Goal: Transaction & Acquisition: Purchase product/service

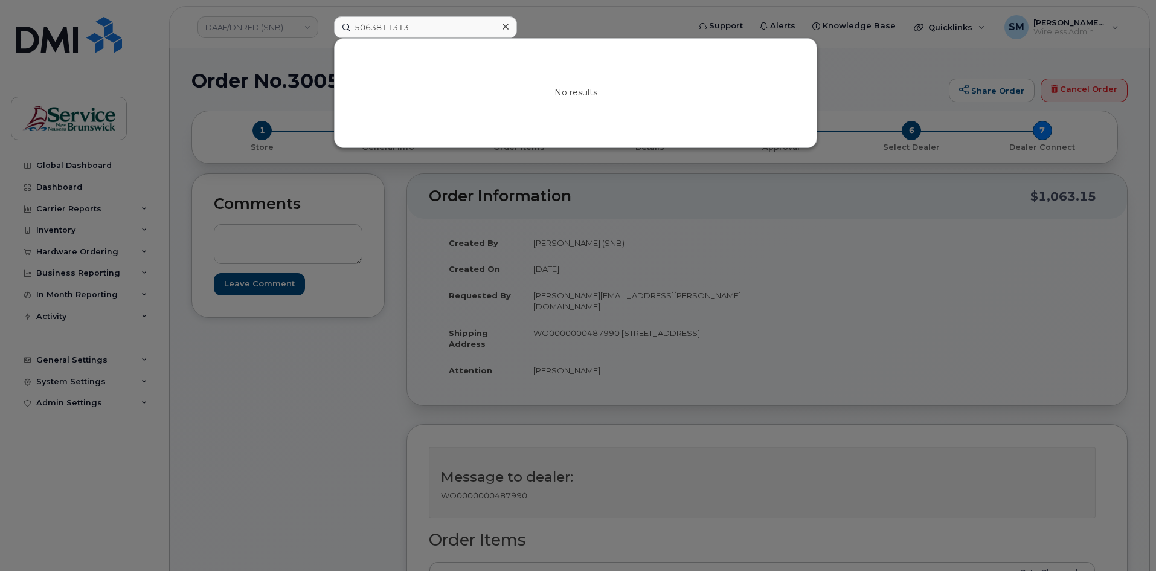
scroll to position [362, 0]
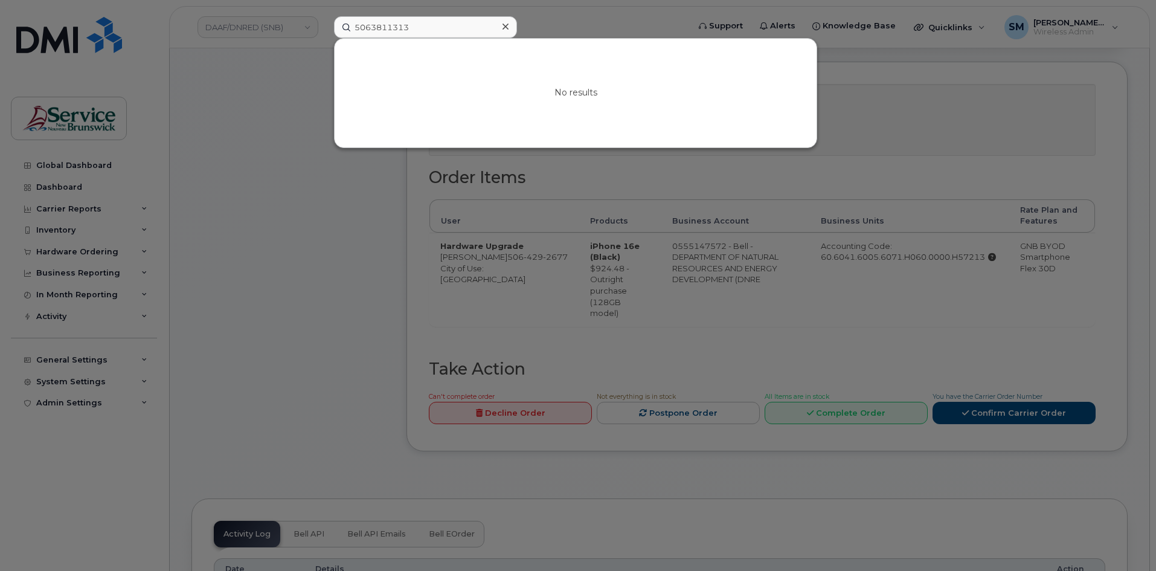
drag, startPoint x: 0, startPoint y: 0, endPoint x: 305, endPoint y: 28, distance: 306.2
click at [324, 28] on div "5063811313 No results" at bounding box center [507, 27] width 366 height 22
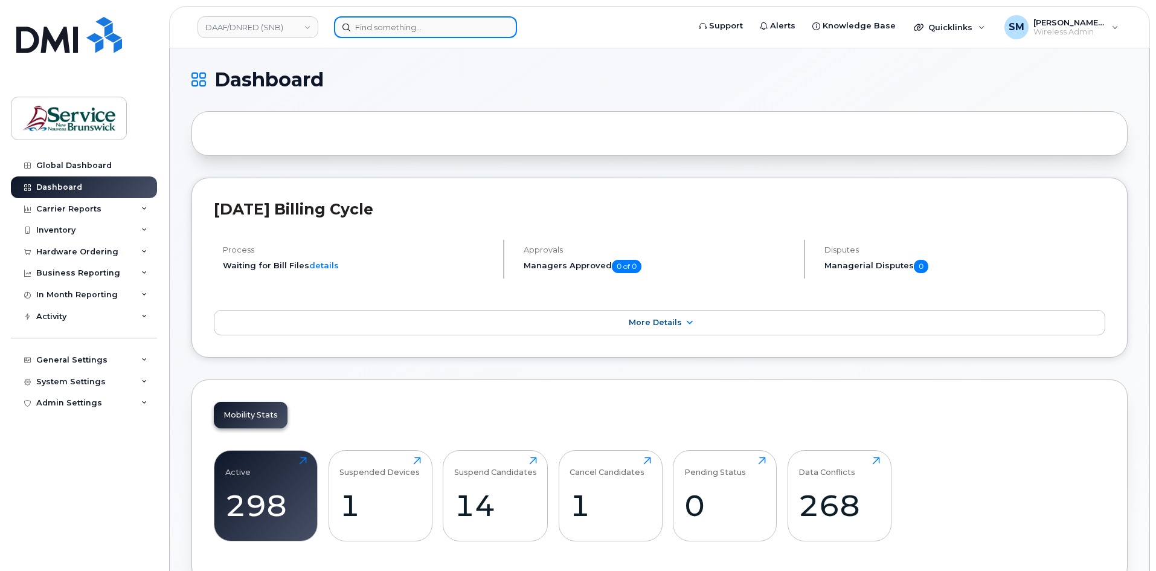
click at [377, 38] on div at bounding box center [507, 27] width 347 height 22
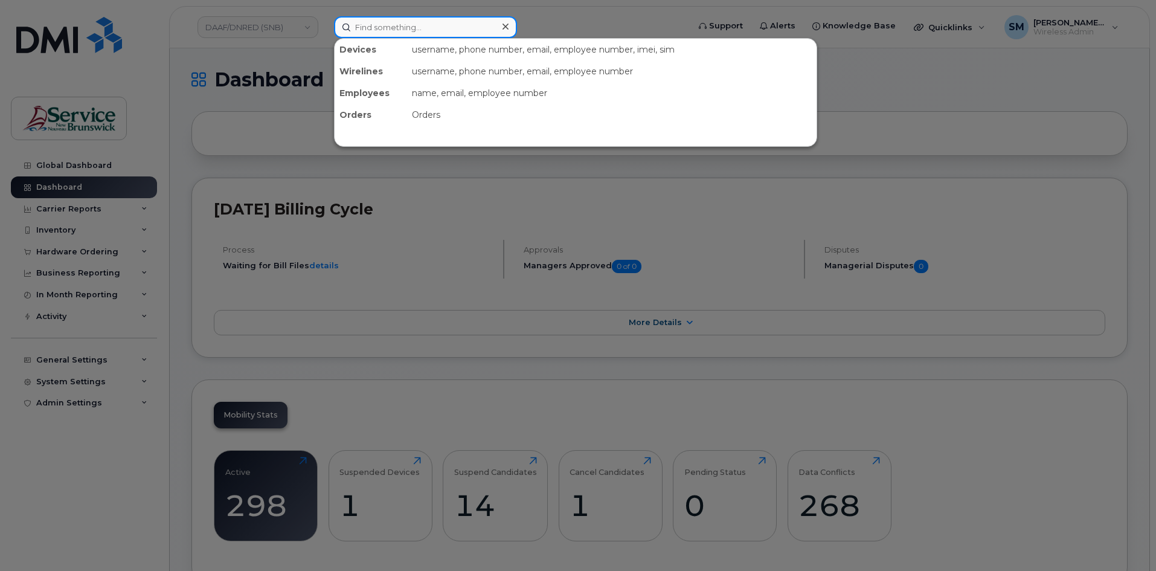
paste input "Brianne Winchester"
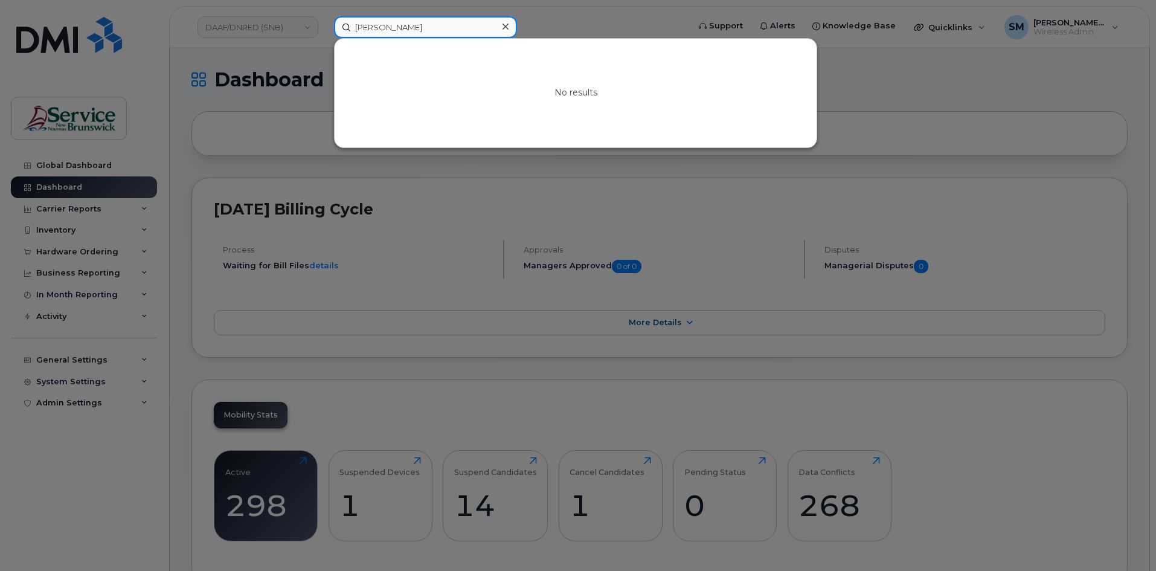
type input "Brianne Winchester"
click at [255, 24] on div at bounding box center [578, 285] width 1156 height 571
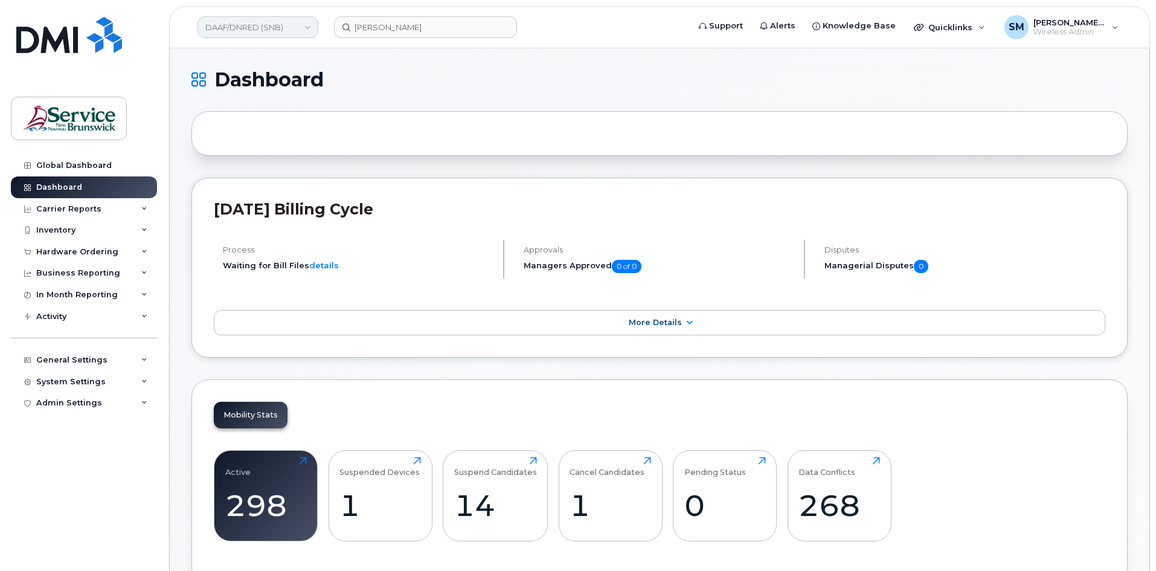
click at [271, 30] on link "DAAF/DNRED (SNB)" at bounding box center [257, 27] width 121 height 22
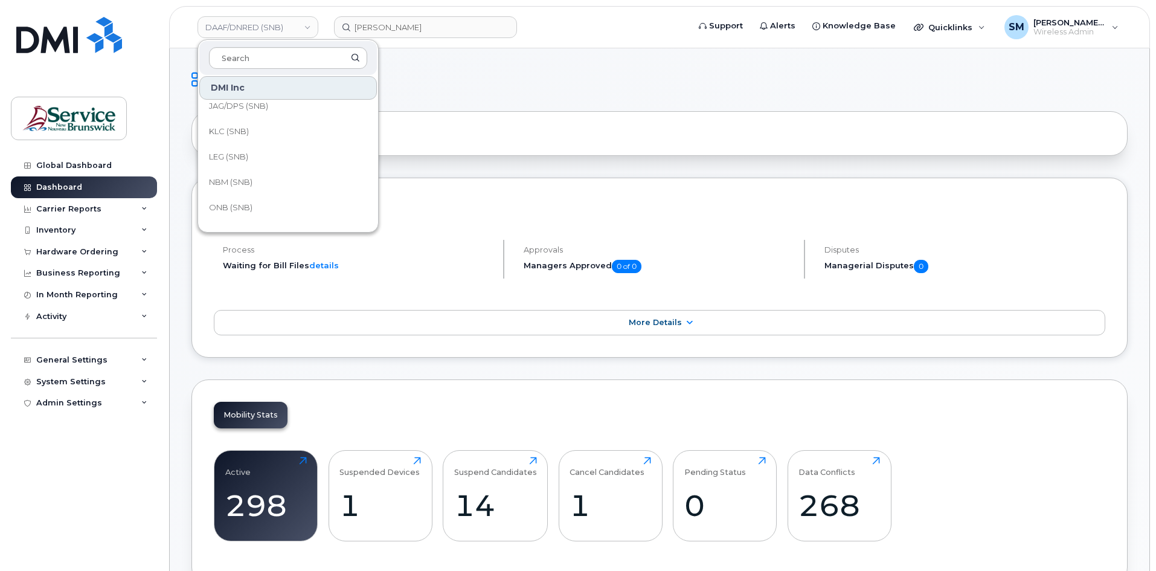
scroll to position [125, 0]
click at [279, 164] on link "JAG/DPS (SNB)" at bounding box center [288, 167] width 178 height 24
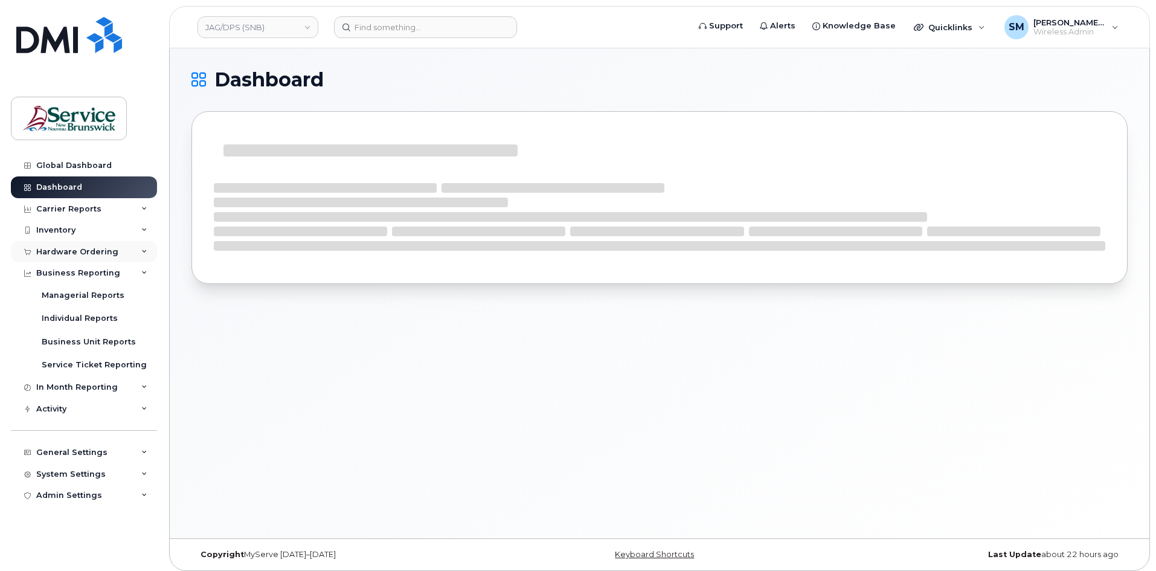
click at [101, 249] on div "Hardware Ordering" at bounding box center [77, 252] width 82 height 10
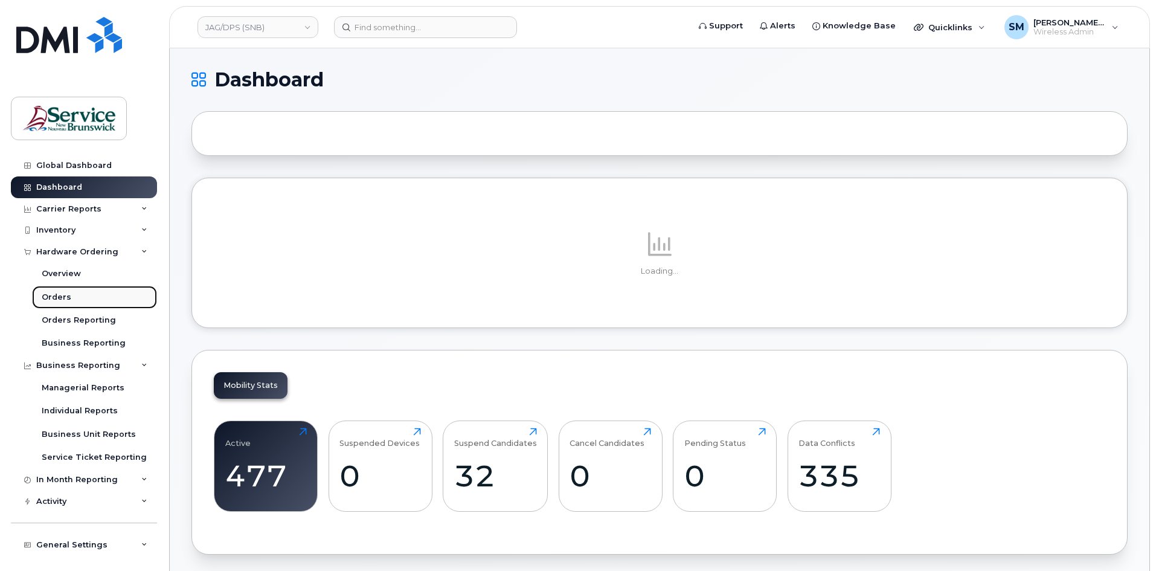
click at [94, 302] on link "Orders" at bounding box center [94, 297] width 125 height 23
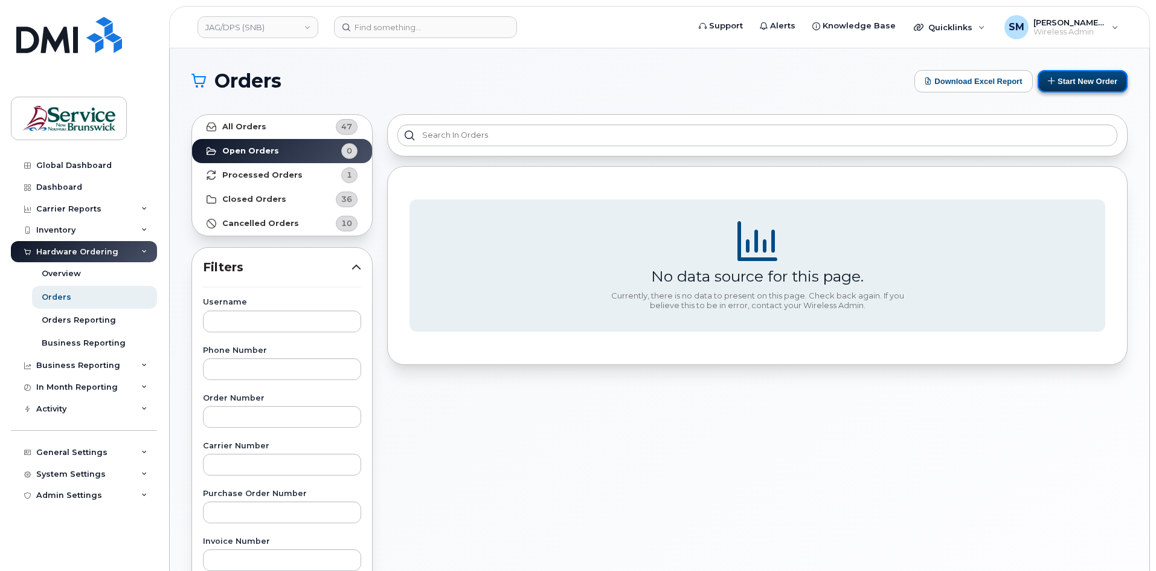
click at [1062, 81] on button "Start New Order" at bounding box center [1082, 81] width 90 height 22
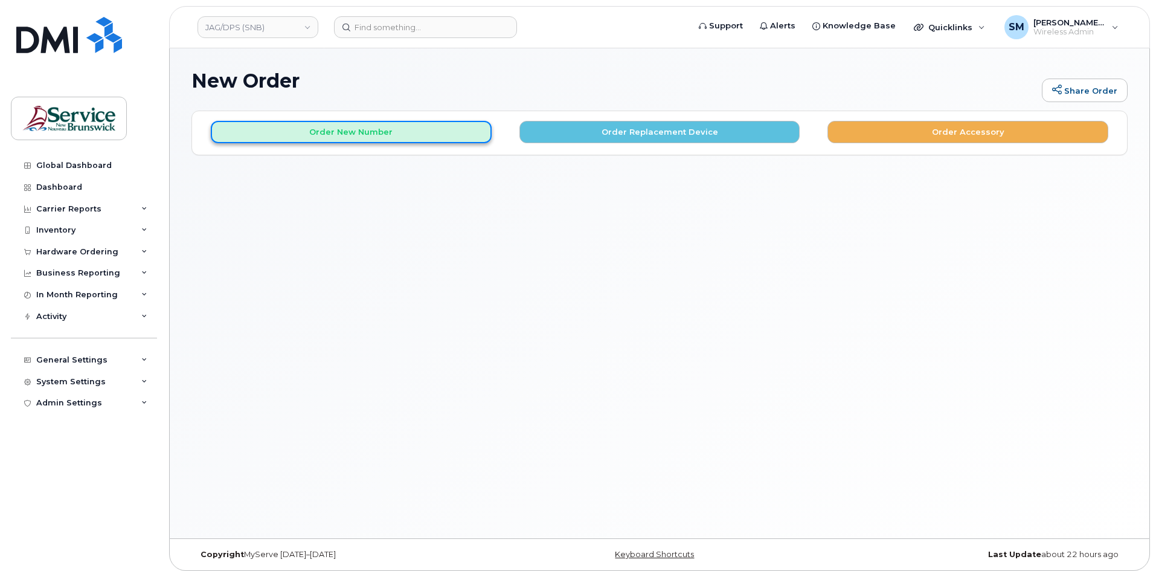
click at [410, 134] on button "Order New Number" at bounding box center [351, 132] width 281 height 22
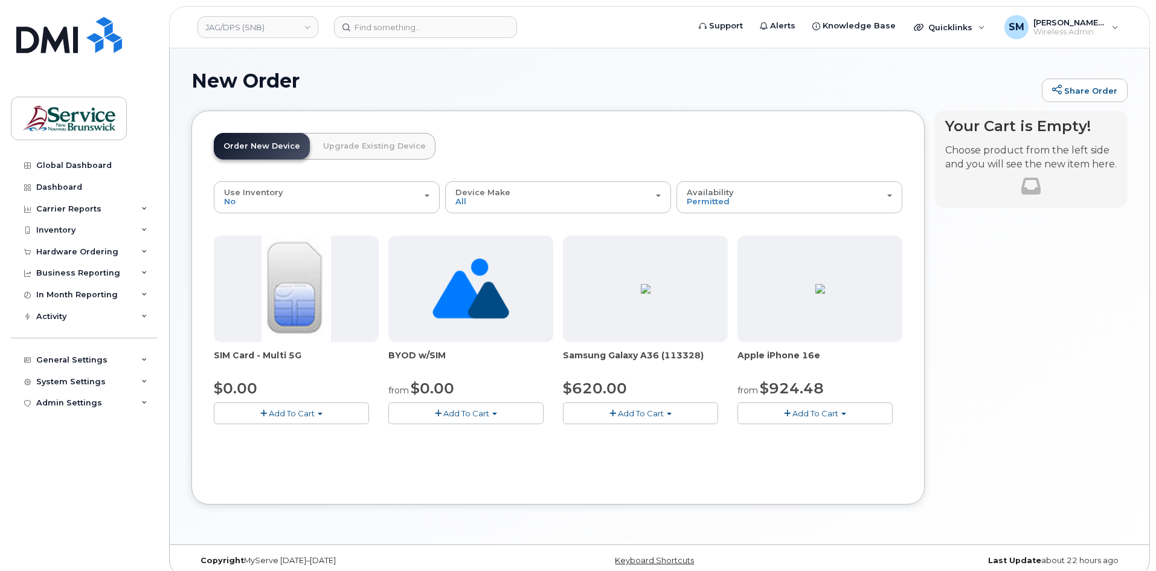
click at [830, 415] on span "Add To Cart" at bounding box center [815, 413] width 46 height 10
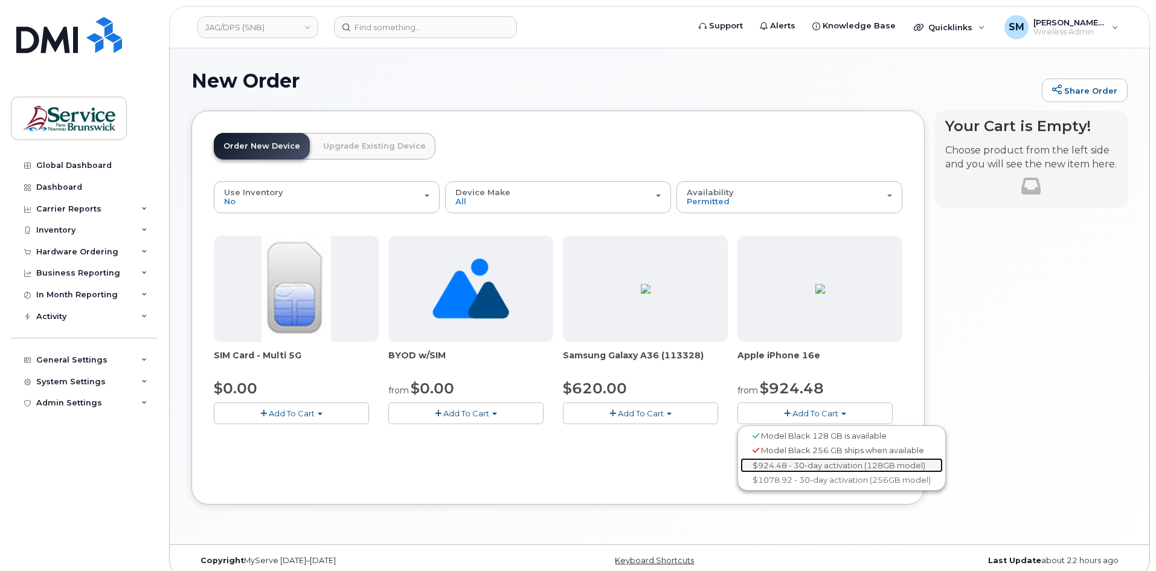
click at [866, 464] on link "$924.48 - 30-day activation (128GB model)" at bounding box center [841, 465] width 202 height 15
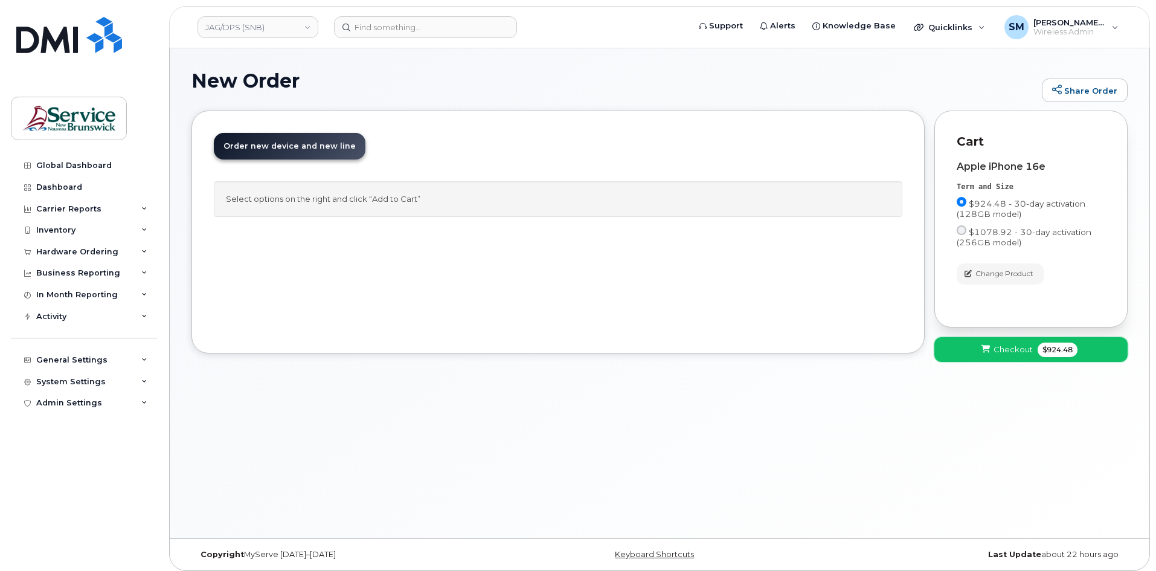
click at [1016, 351] on span "Checkout" at bounding box center [1012, 349] width 39 height 11
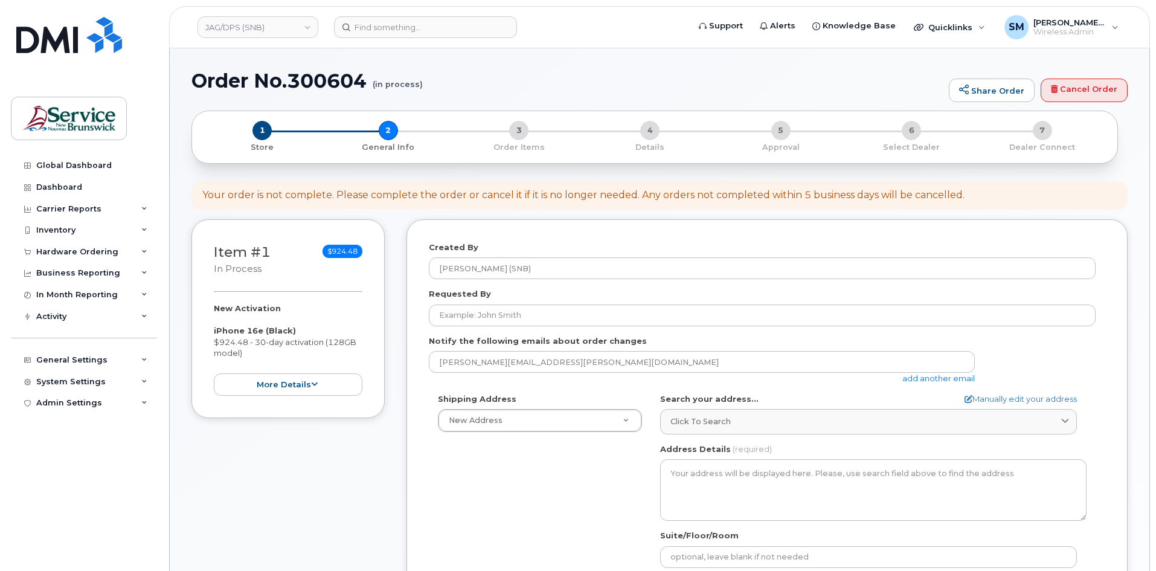
select select
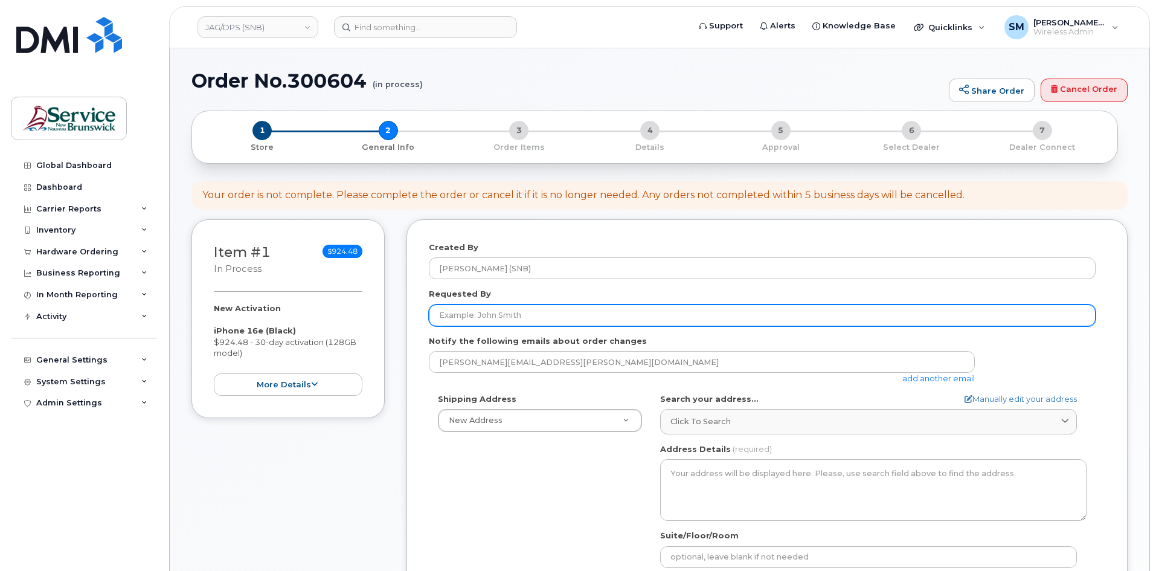
click at [625, 318] on input "Requested By" at bounding box center [762, 315] width 667 height 22
paste input "[PERSON_NAME][EMAIL_ADDRESS][DOMAIN_NAME]"
type input "[PERSON_NAME][EMAIL_ADDRESS][DOMAIN_NAME]"
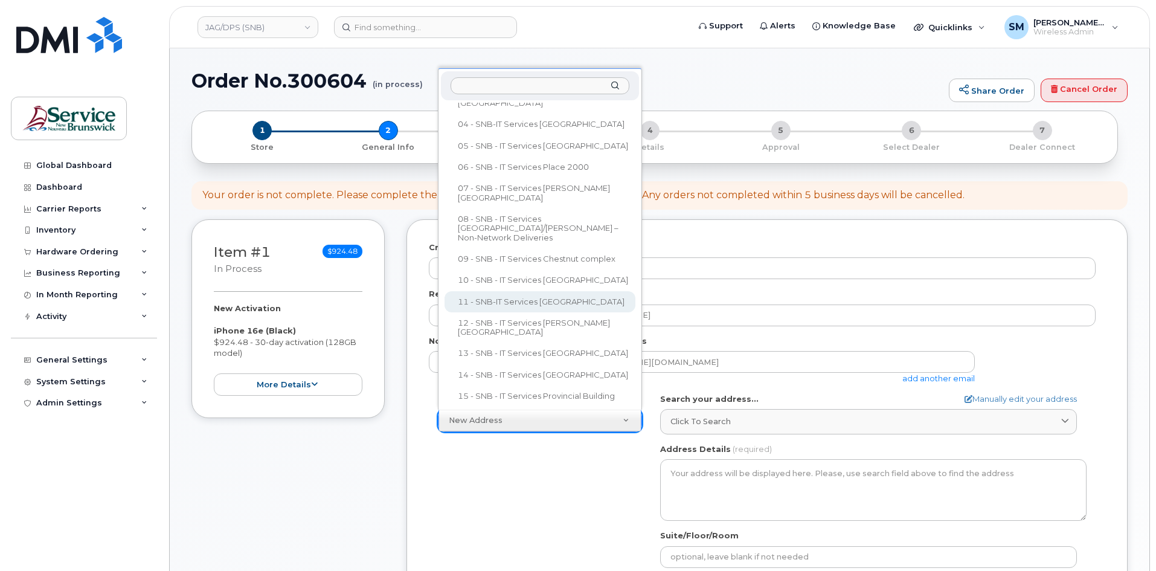
scroll to position [135, 0]
select select
type textarea "105-1600 Main St Moncton New Brunswick E1E 1G5"
type input "[PERSON_NAME]/[PERSON_NAME]"
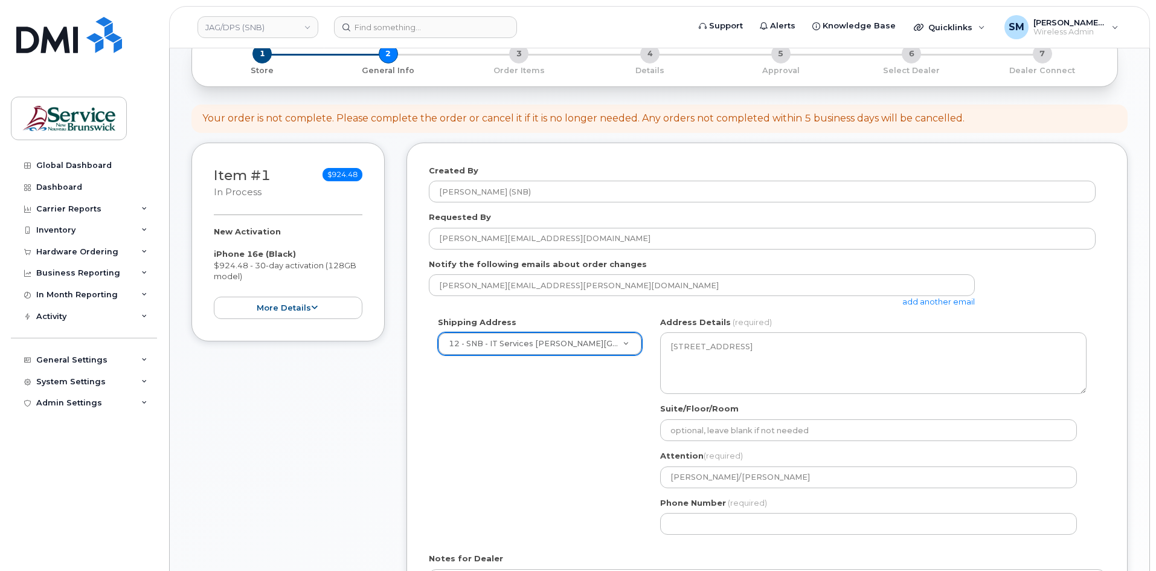
scroll to position [181, 0]
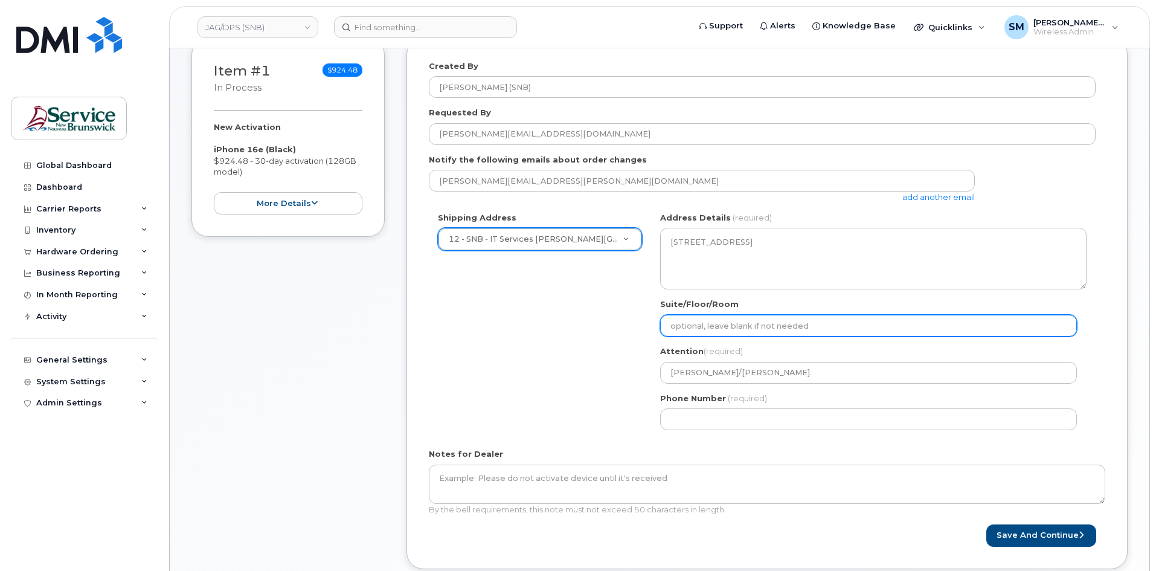
click at [693, 324] on input "Suite/Floor/Room" at bounding box center [868, 326] width 417 height 22
paste input "WO0000000488347"
select select
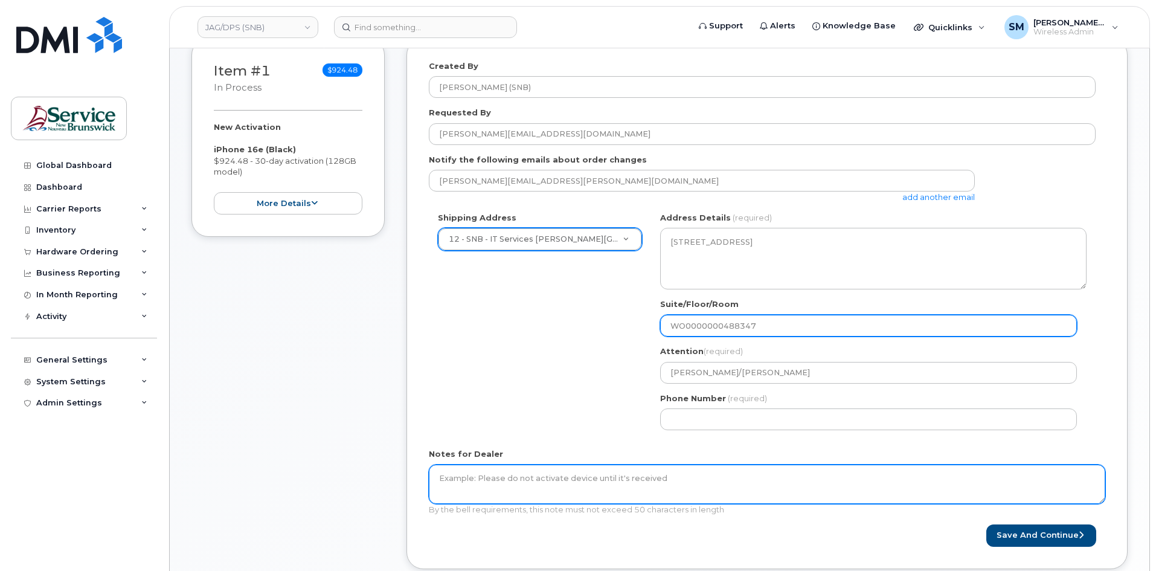
type input "WO0000000488347"
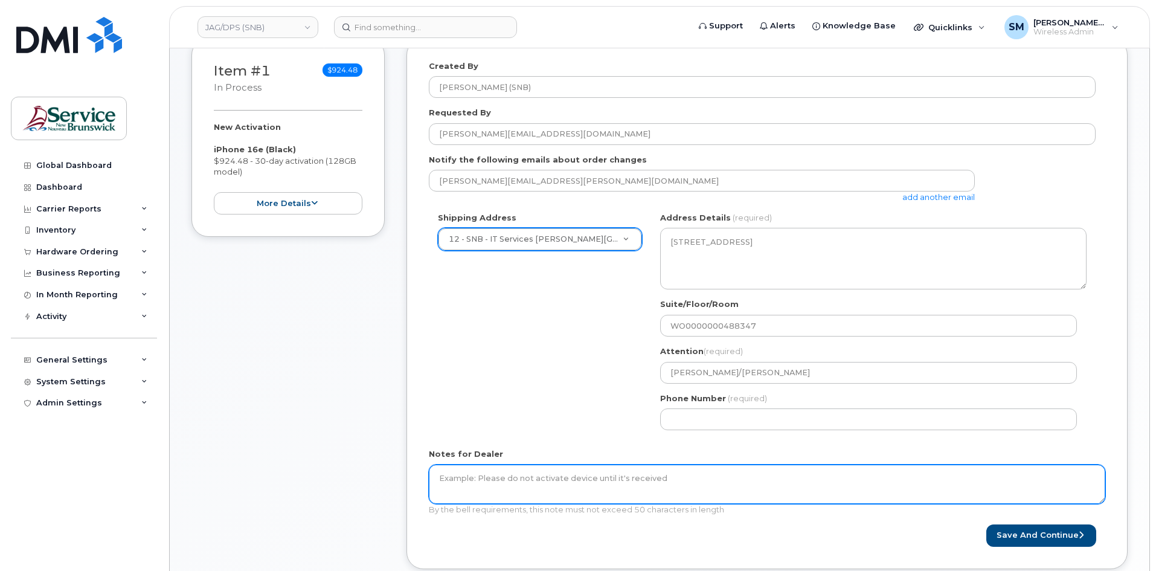
click at [548, 483] on textarea "Notes for Dealer" at bounding box center [767, 484] width 676 height 40
paste textarea "WO0000000488347"
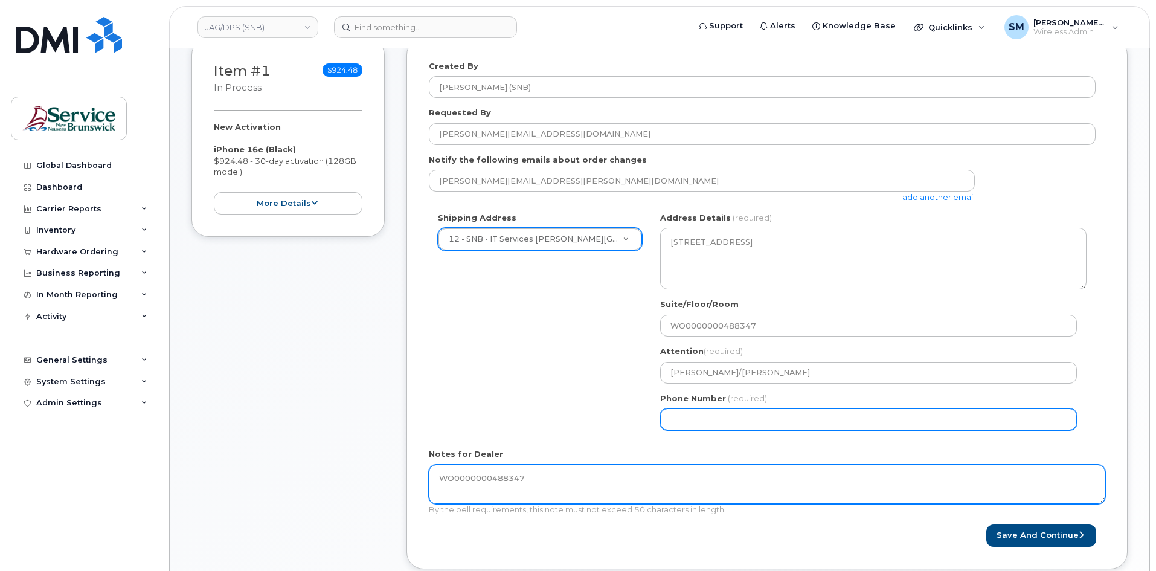
type textarea "WO0000000488347"
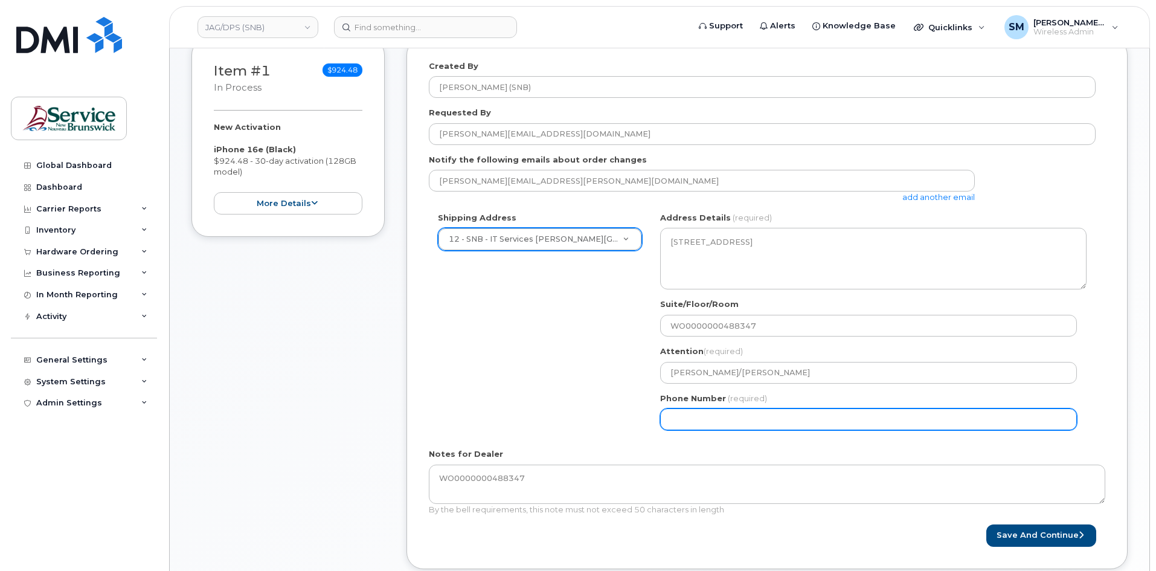
click at [810, 412] on input "Phone Number" at bounding box center [868, 419] width 417 height 22
select select
type input "506639633"
select select
type input "5066396338"
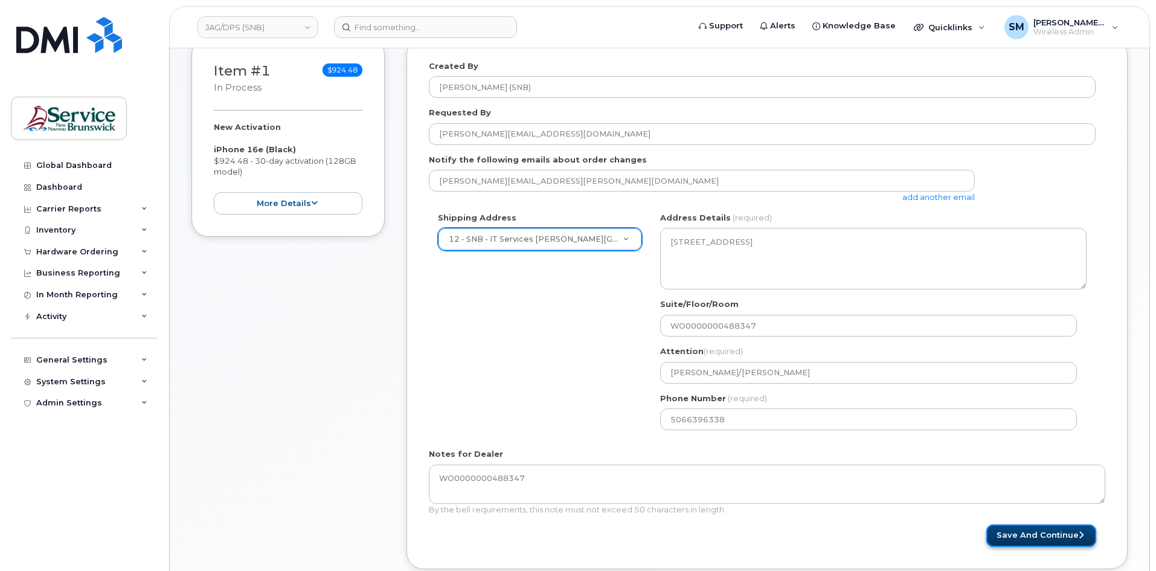
click at [1025, 538] on button "Save and Continue" at bounding box center [1041, 535] width 110 height 22
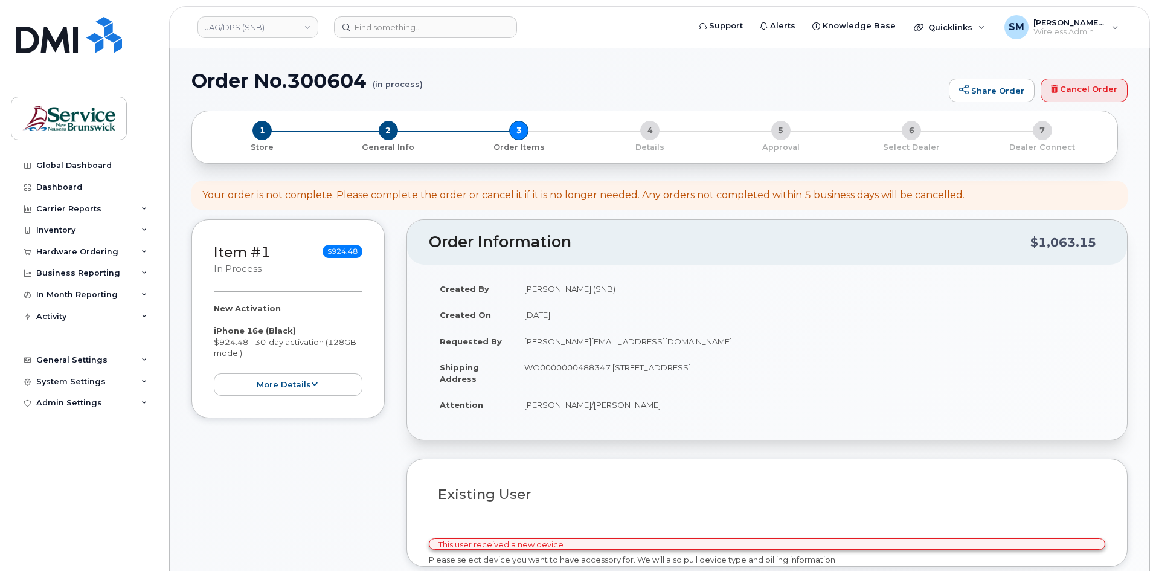
select select
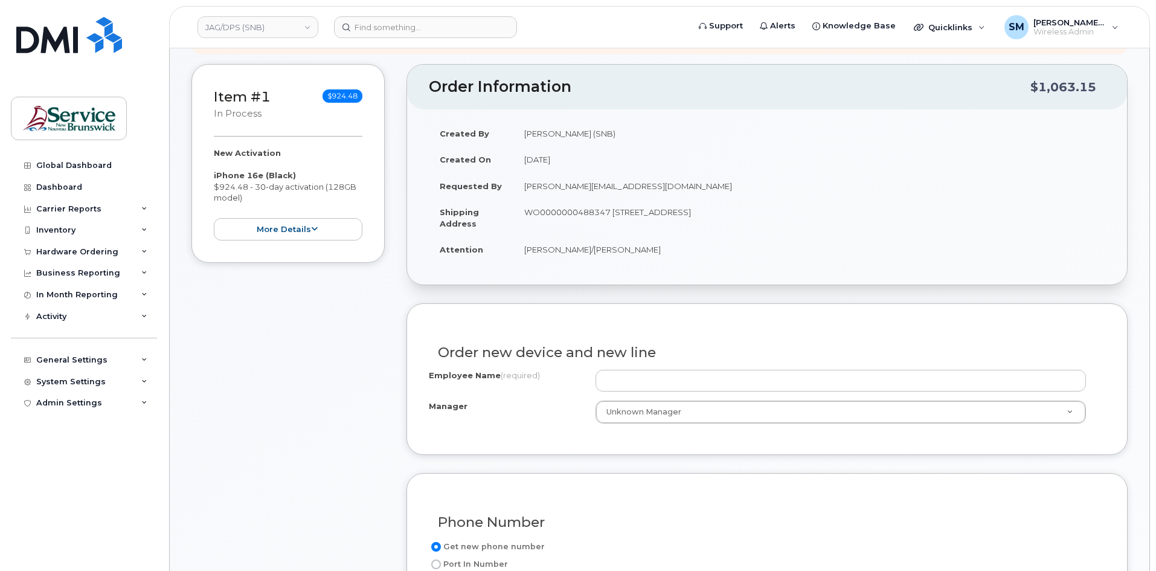
scroll to position [242, 0]
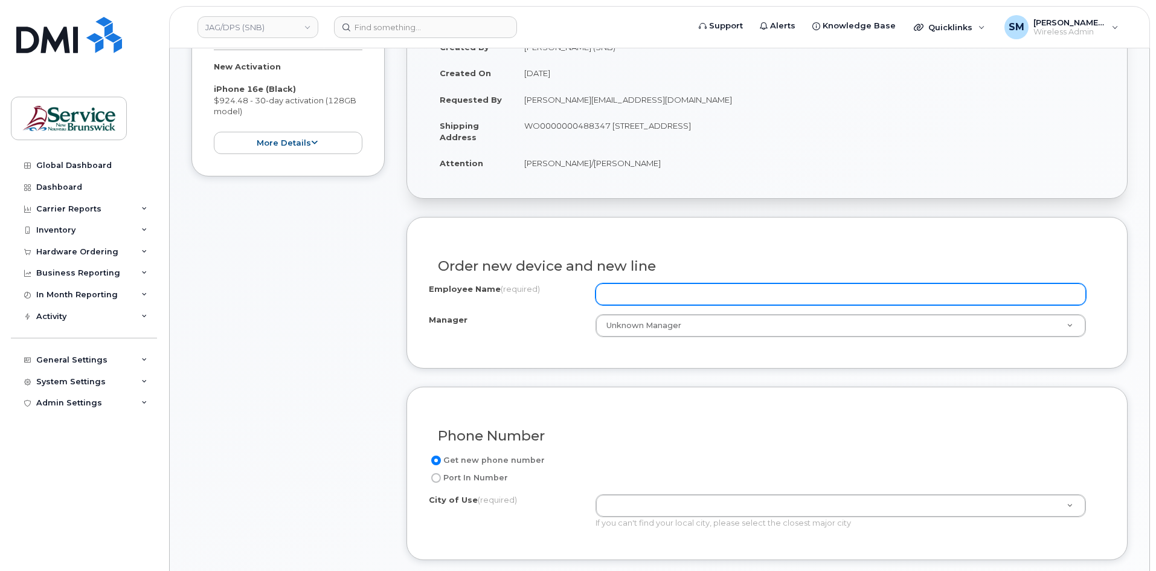
click at [738, 297] on input "Employee Name (required)" at bounding box center [840, 294] width 490 height 22
paste input "Marine Polo"
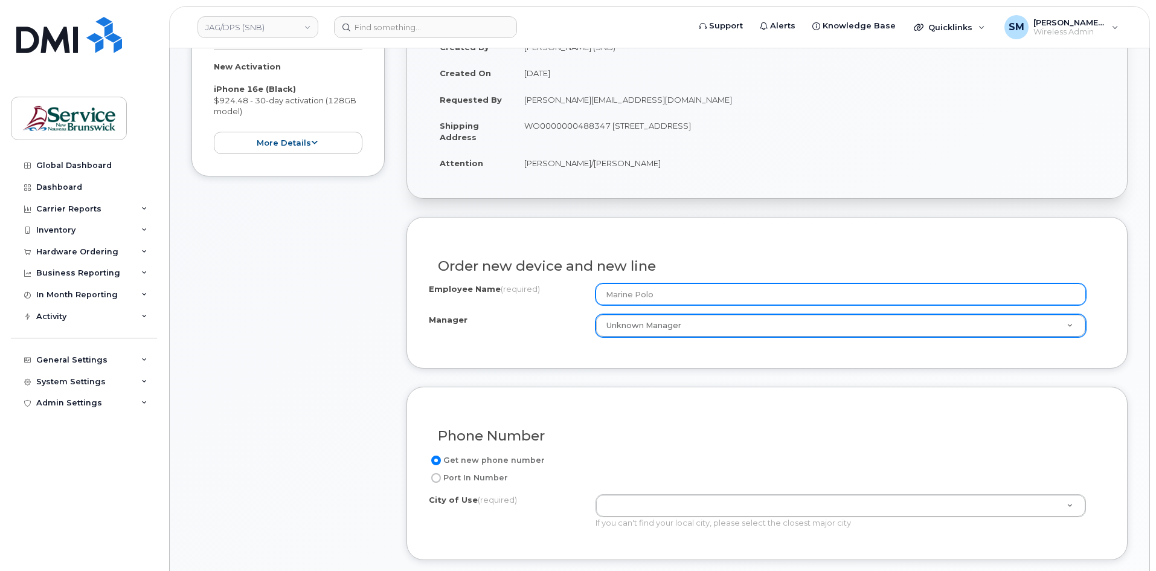
type input "Marine Polo"
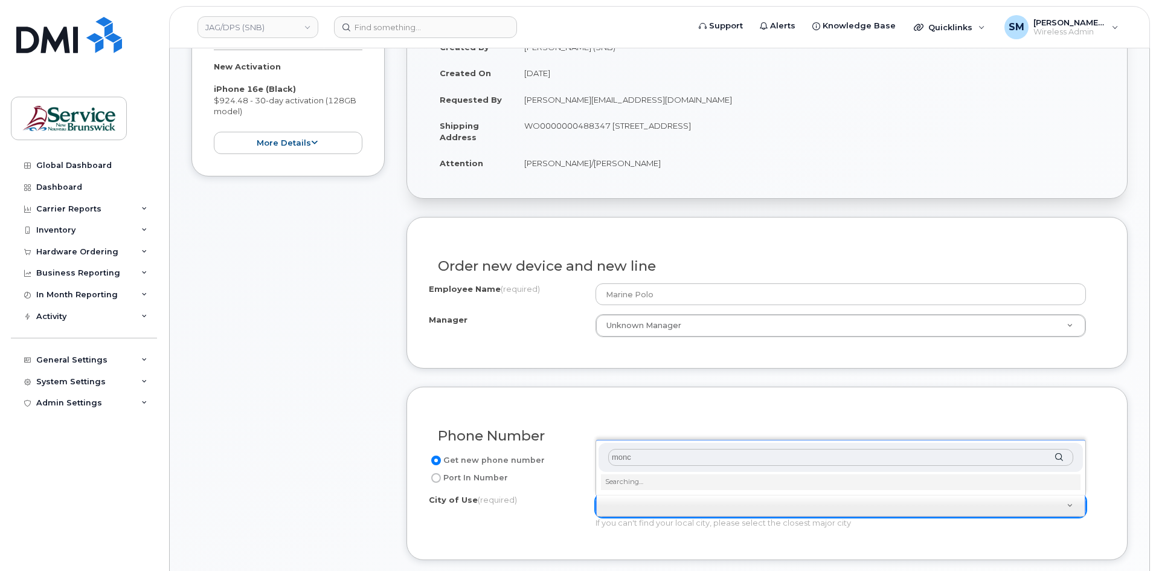
type input "monct"
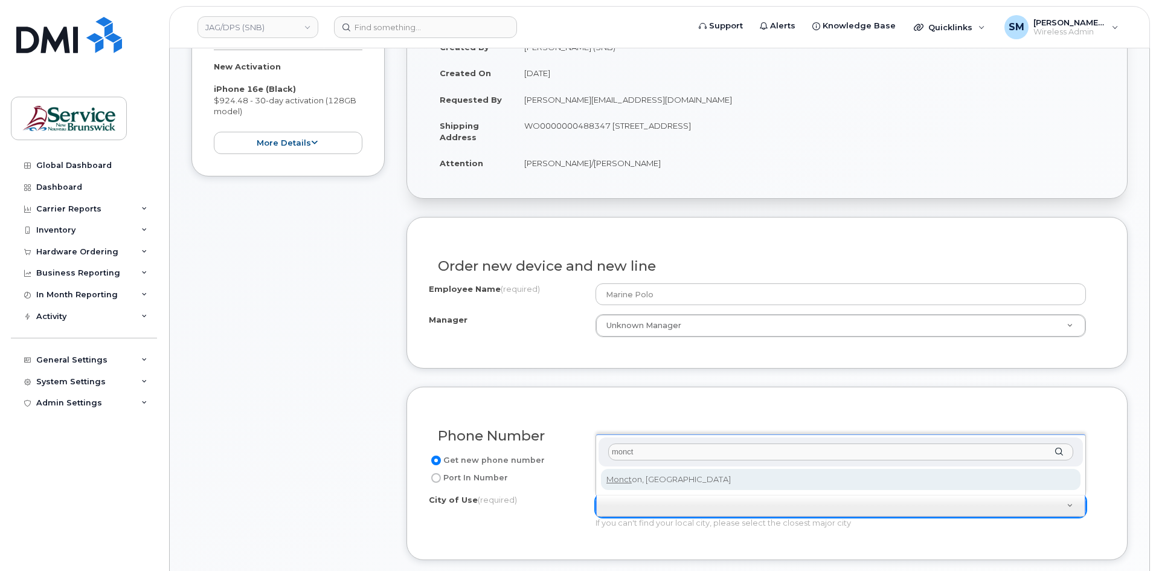
type input "1817"
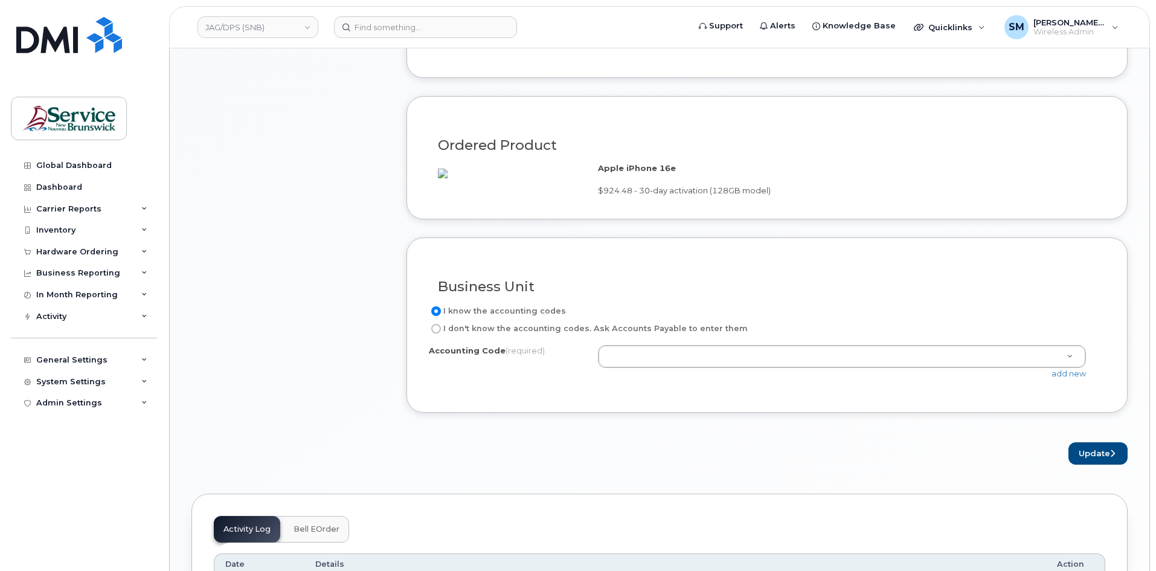
scroll to position [725, 0]
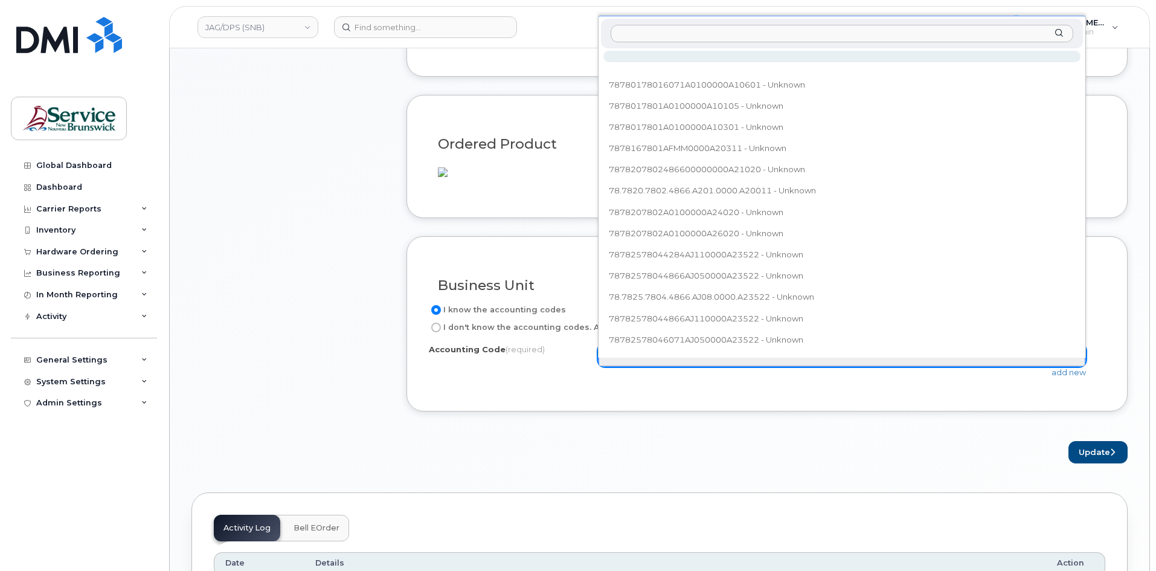
drag, startPoint x: 1025, startPoint y: 368, endPoint x: 708, endPoint y: 34, distance: 460.4
click at [708, 34] on input "text" at bounding box center [841, 34] width 462 height 18
type input "78.7825.7804.6071.AJ05.0000.A23522"
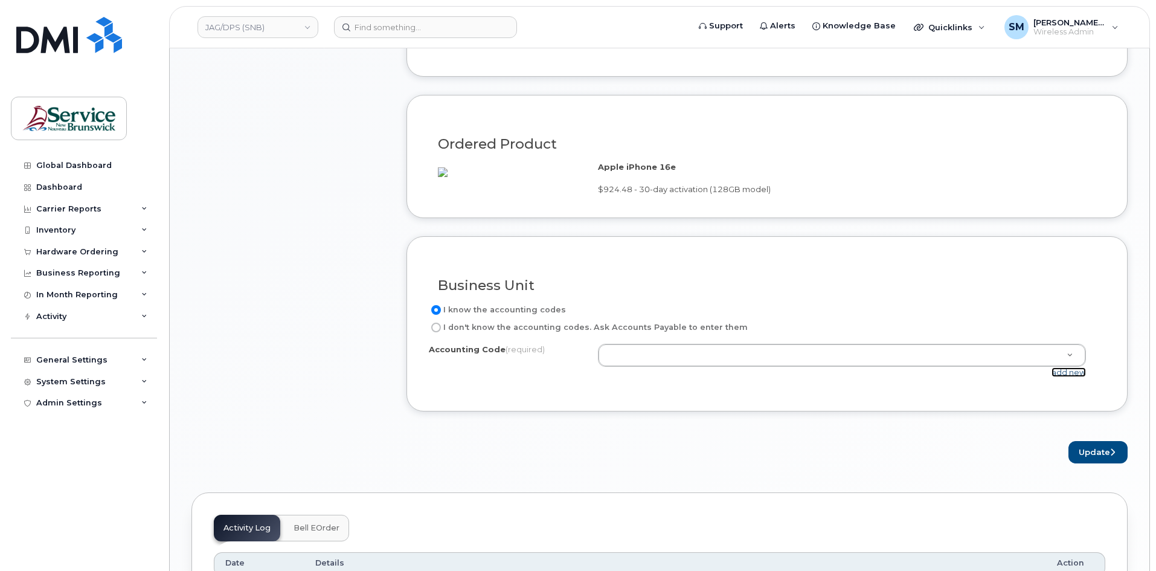
click at [1073, 378] on div "add new" at bounding box center [846, 371] width 497 height 11
click at [1070, 377] on link "add new" at bounding box center [1068, 372] width 34 height 10
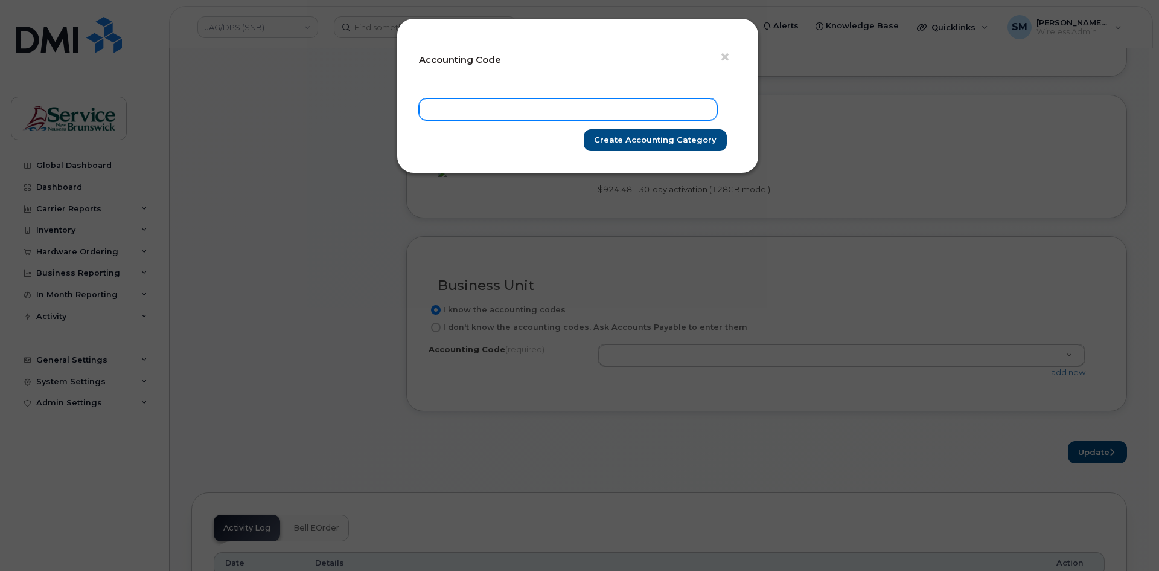
drag, startPoint x: 615, startPoint y: 89, endPoint x: 578, endPoint y: 111, distance: 43.6
paste input "78.7825.7804.6071.AJ05.0000.A23522"
type input "78.7825.7804.6071.AJ05.0000.A23522"
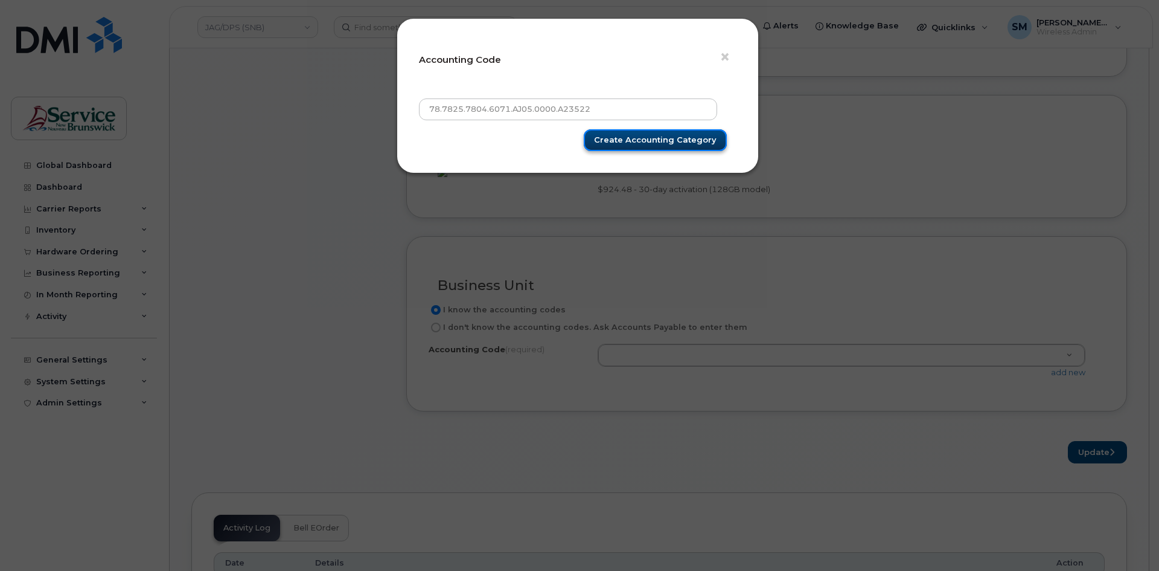
click at [673, 141] on input "Create Accounting category" at bounding box center [655, 140] width 143 height 22
type input "Create Accounting category"
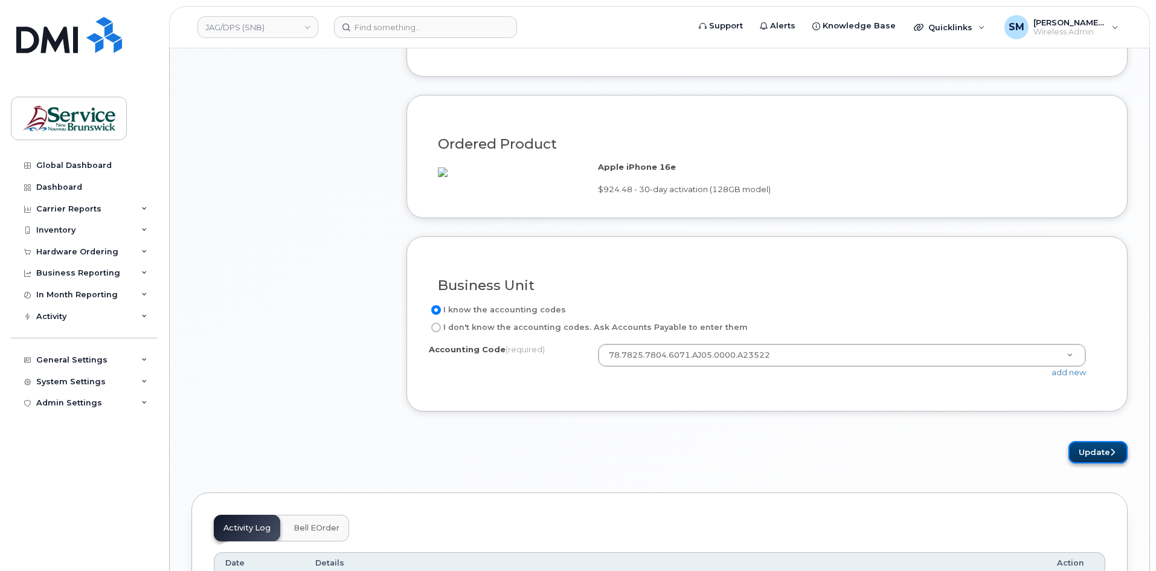
click at [1099, 463] on button "Update" at bounding box center [1097, 452] width 59 height 22
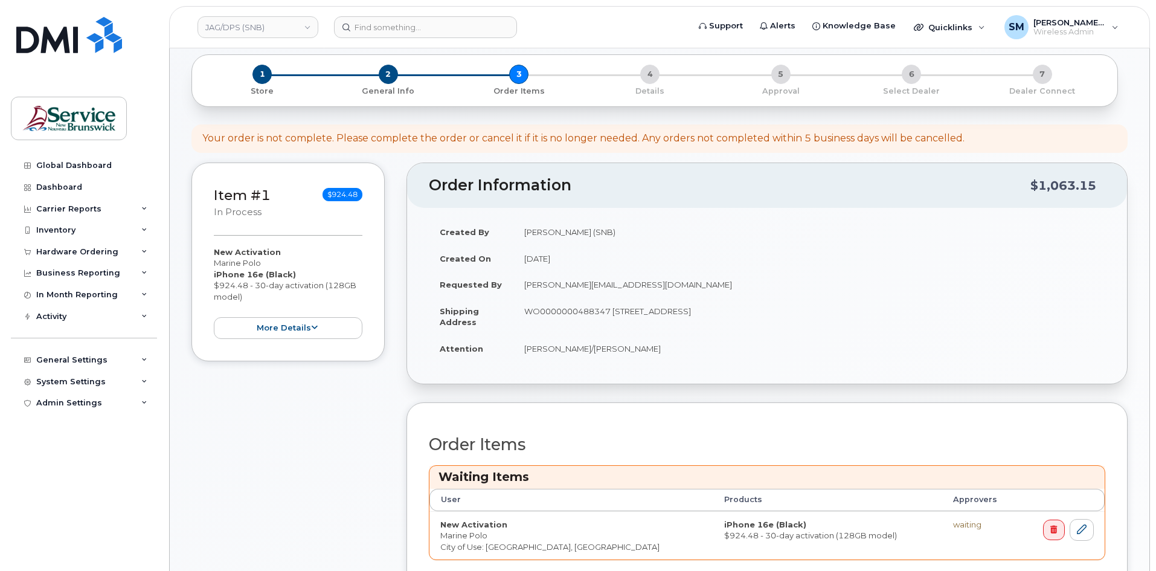
scroll to position [302, 0]
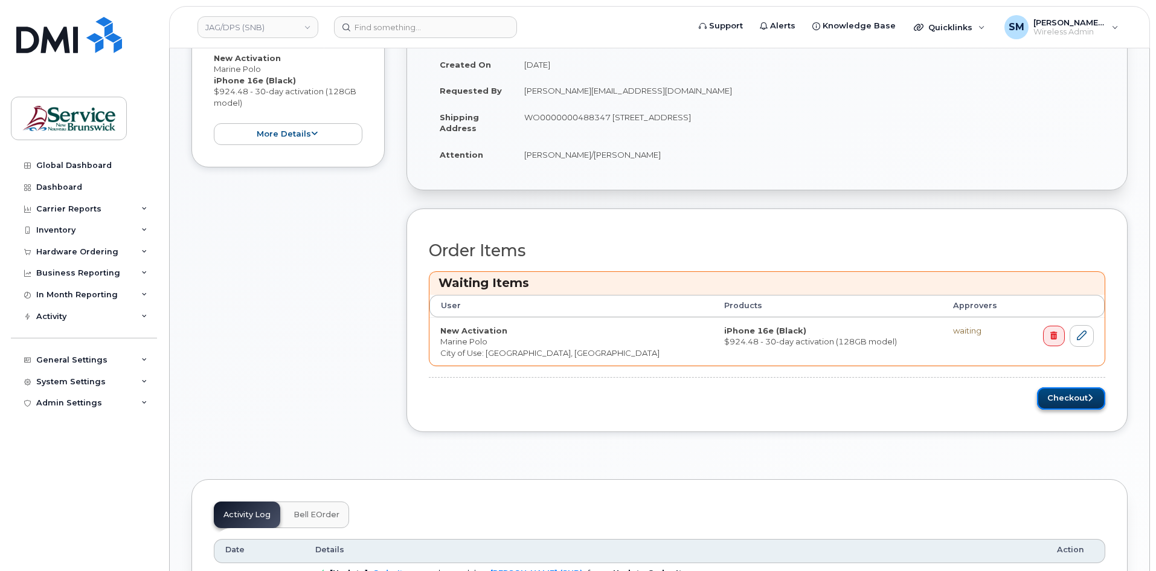
click at [1076, 397] on button "Checkout" at bounding box center [1071, 398] width 68 height 22
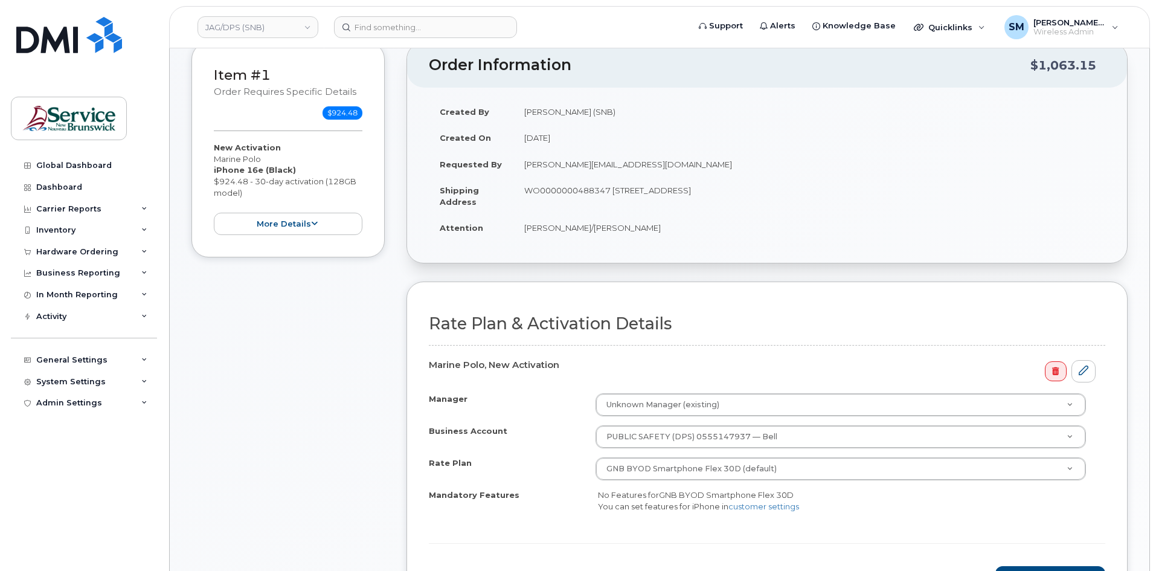
scroll to position [181, 0]
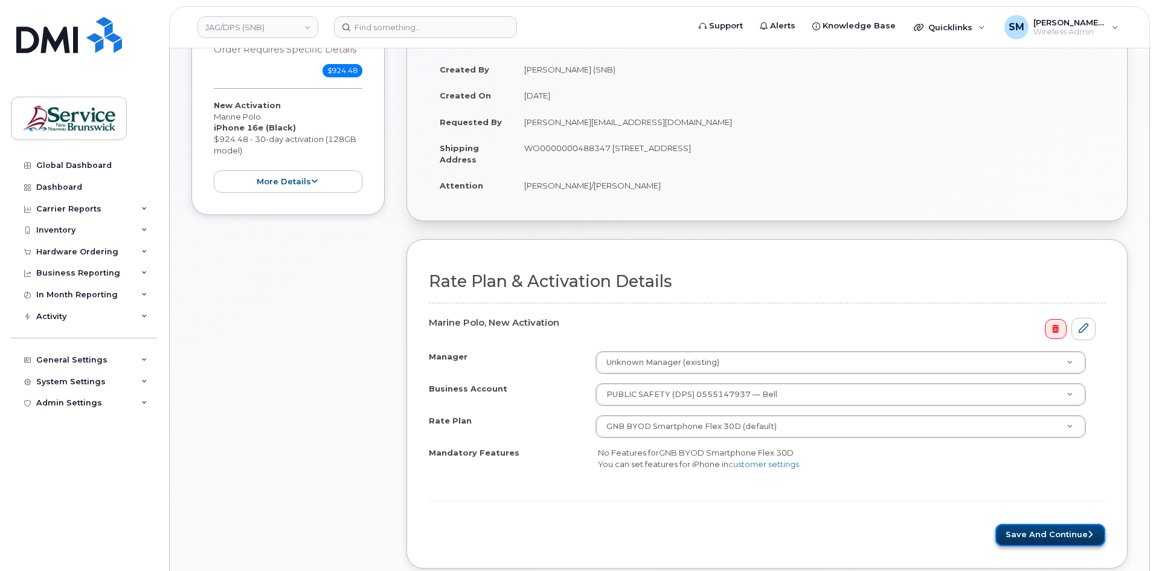
click at [1034, 531] on button "Save and Continue" at bounding box center [1050, 534] width 110 height 22
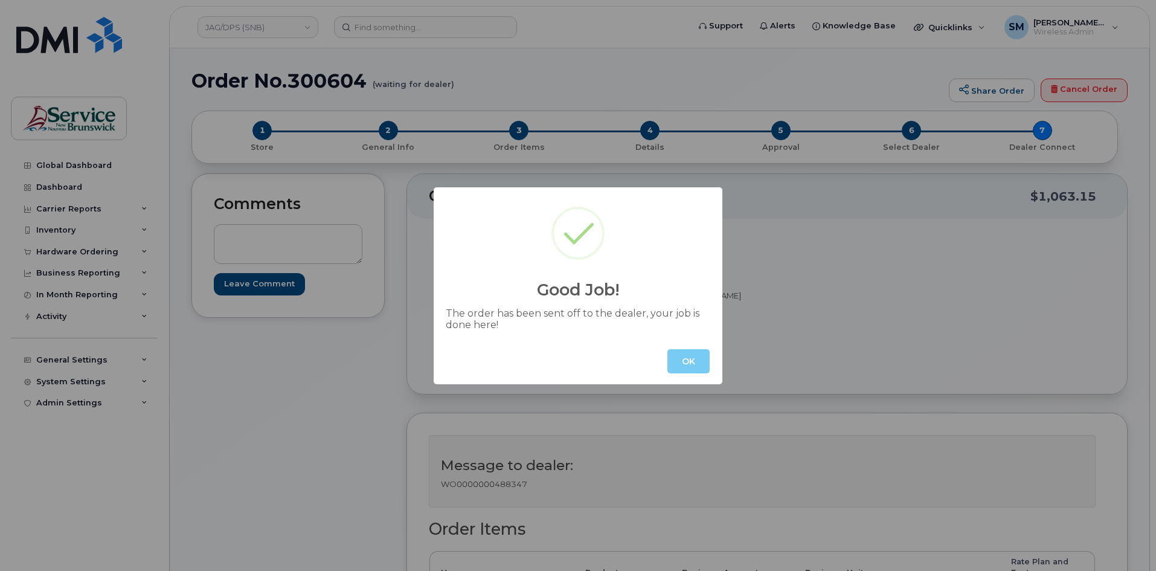
click at [682, 362] on button "OK" at bounding box center [688, 361] width 42 height 24
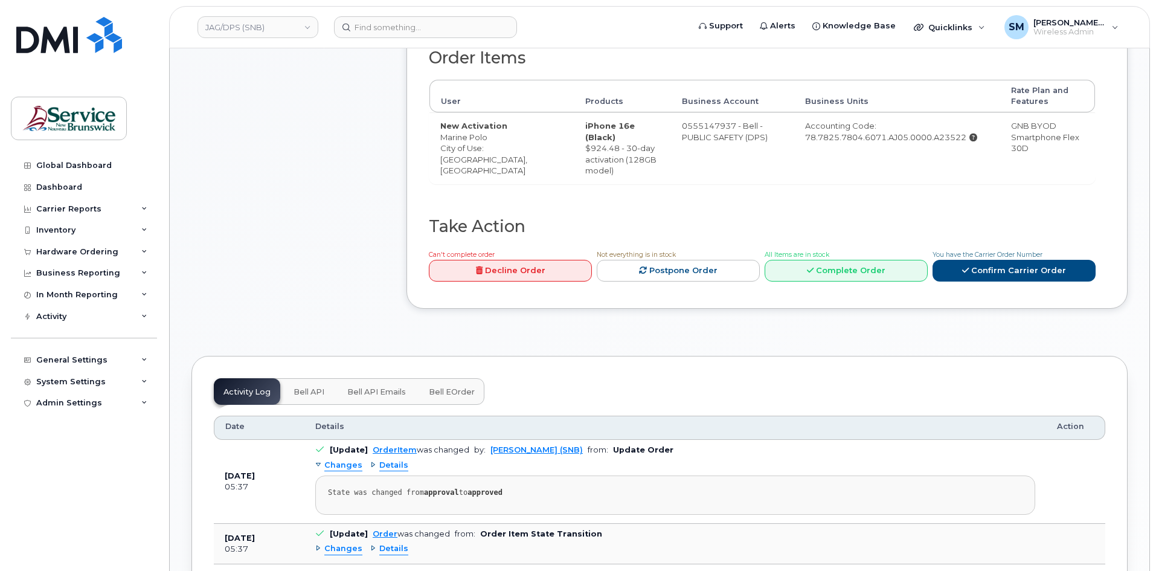
scroll to position [483, 0]
